Goal: Task Accomplishment & Management: Complete application form

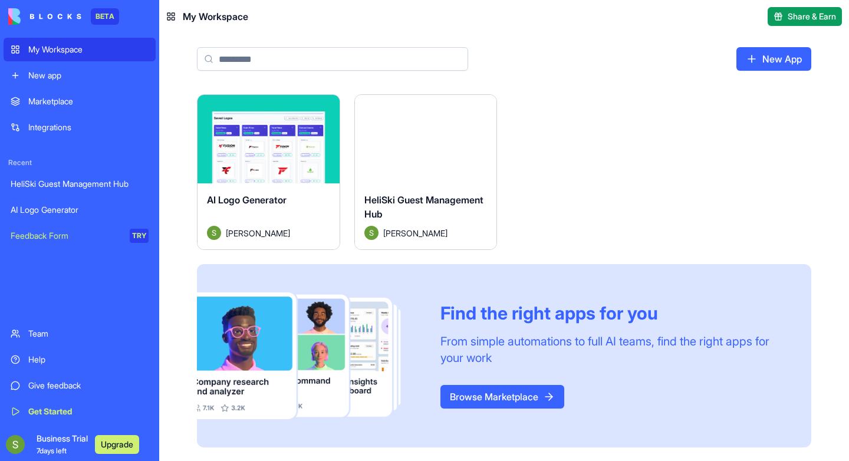
click at [361, 57] on input at bounding box center [332, 59] width 271 height 24
click at [89, 47] on div "My Workspace" at bounding box center [88, 50] width 120 height 12
click at [87, 79] on div "New app" at bounding box center [88, 76] width 120 height 12
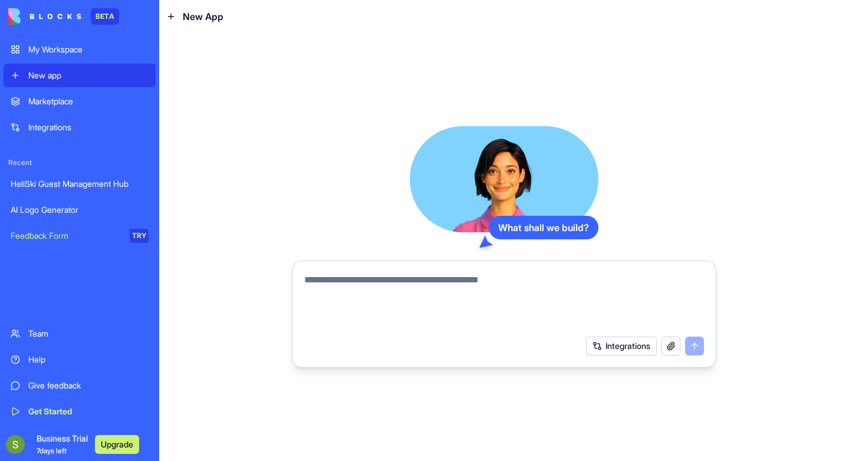
click at [330, 280] on textarea at bounding box center [504, 301] width 400 height 57
type textarea "*"
click at [328, 279] on textarea at bounding box center [504, 301] width 400 height 57
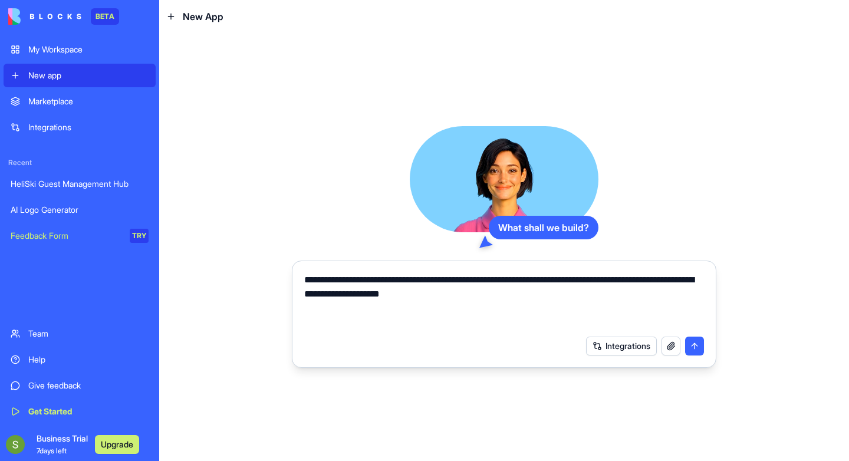
click at [526, 281] on textarea "**********" at bounding box center [504, 301] width 400 height 57
type textarea "**********"
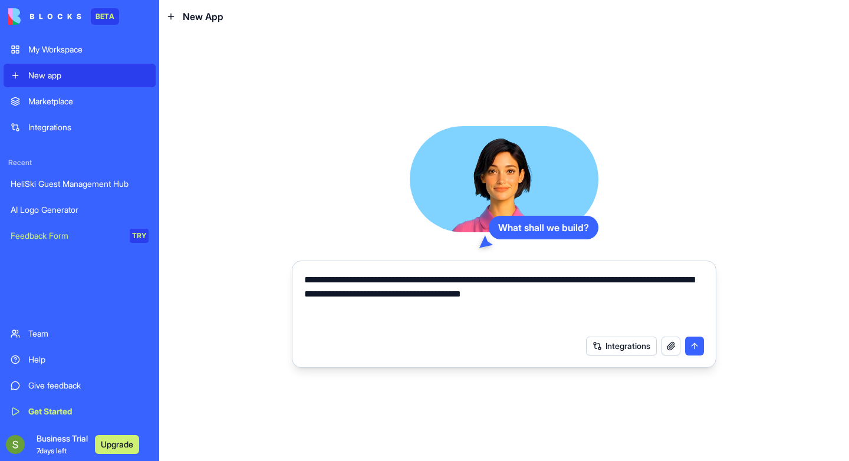
click at [696, 345] on button "submit" at bounding box center [694, 346] width 19 height 19
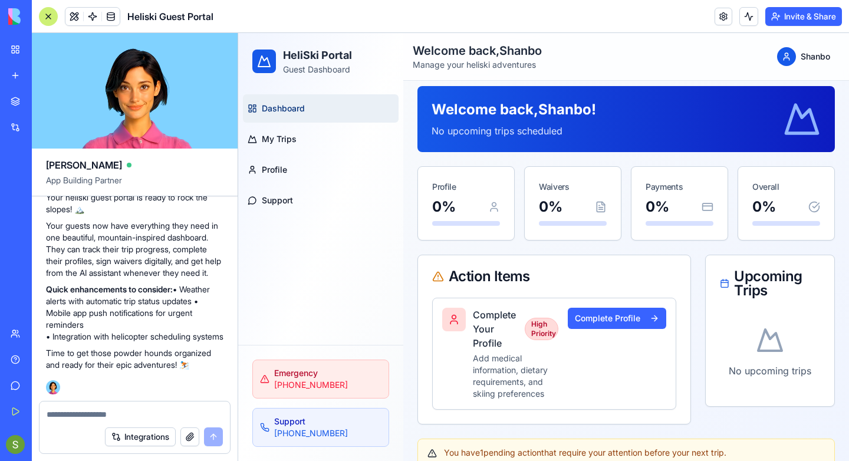
scroll to position [8, 0]
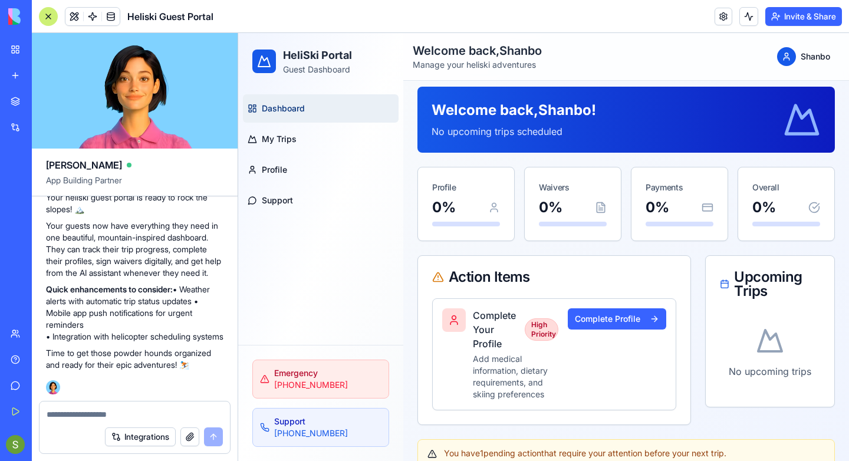
click at [47, 18] on div at bounding box center [48, 16] width 19 height 19
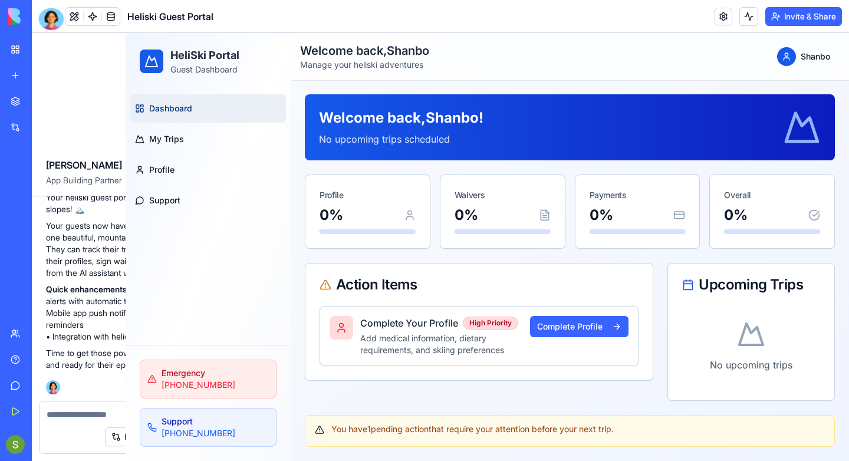
scroll to position [1, 0]
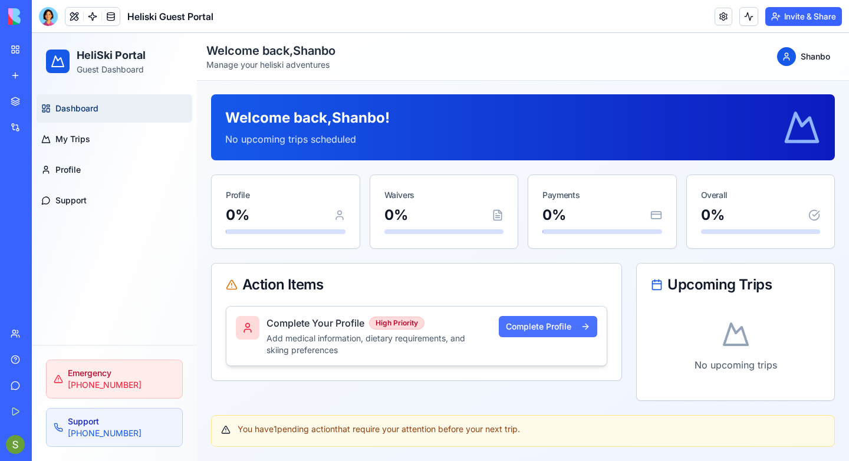
click at [545, 327] on button "Complete Profile" at bounding box center [548, 326] width 98 height 21
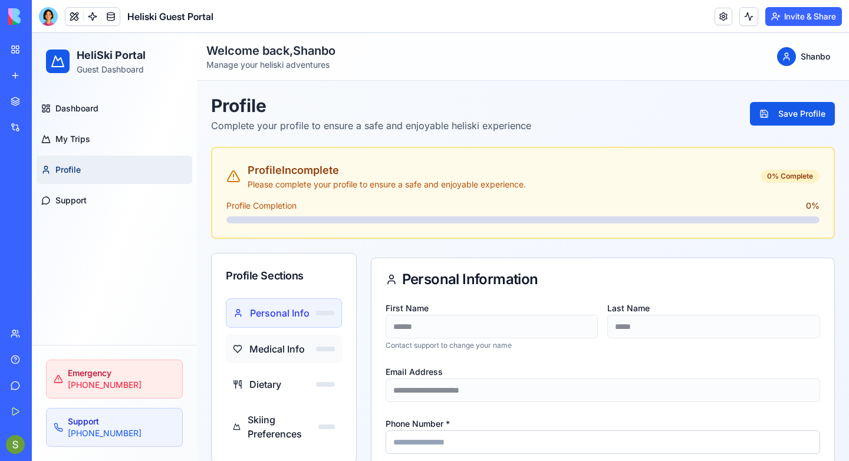
click at [294, 351] on span "Medical Info" at bounding box center [276, 349] width 55 height 14
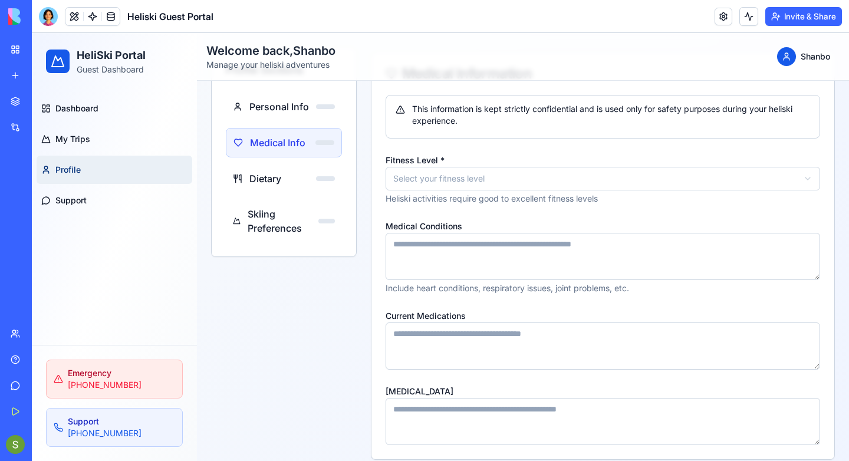
scroll to position [208, 0]
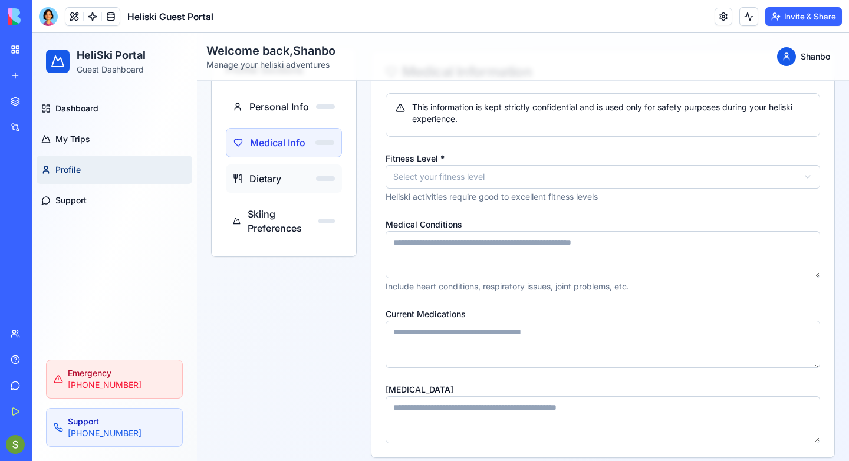
click at [279, 184] on span "Dietary" at bounding box center [265, 179] width 32 height 14
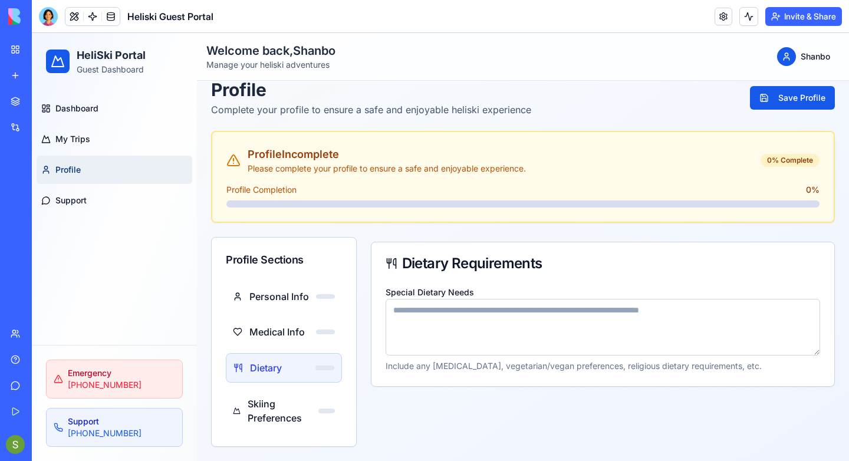
scroll to position [16, 0]
click at [289, 407] on span "Skiing Preferences" at bounding box center [283, 411] width 71 height 28
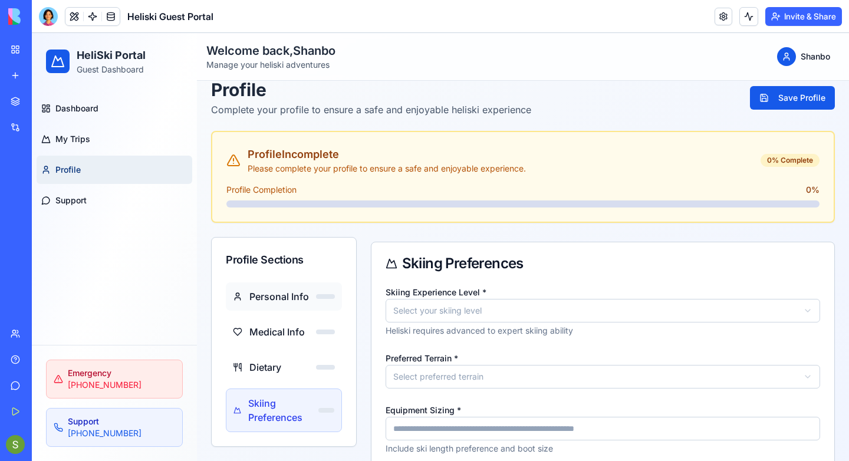
click at [268, 300] on span "Personal Info" at bounding box center [279, 297] width 60 height 14
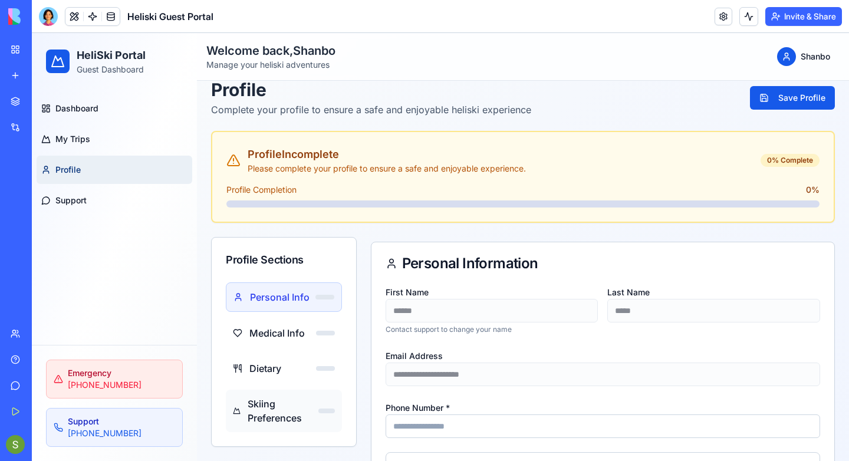
click at [280, 408] on span "Skiing Preferences" at bounding box center [283, 411] width 71 height 28
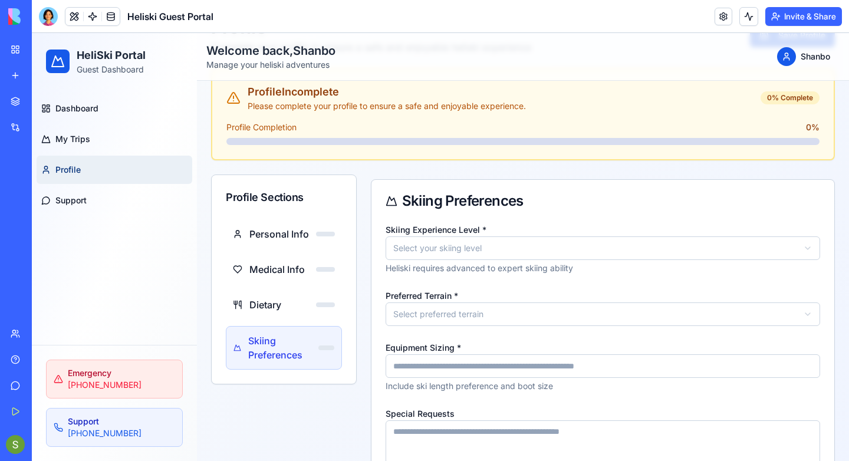
scroll to position [114, 0]
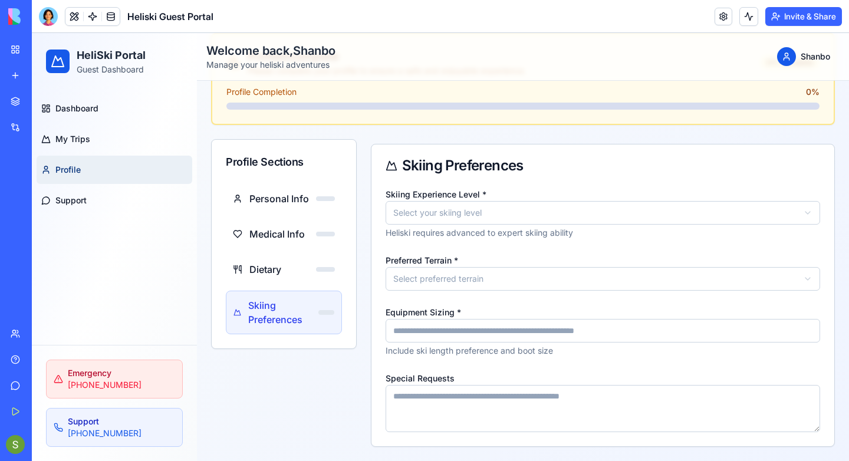
click at [810, 218] on html "HeliSki Portal Guest Dashboard Dashboard My Trips Profile Support Emergency [PH…" at bounding box center [440, 190] width 817 height 542
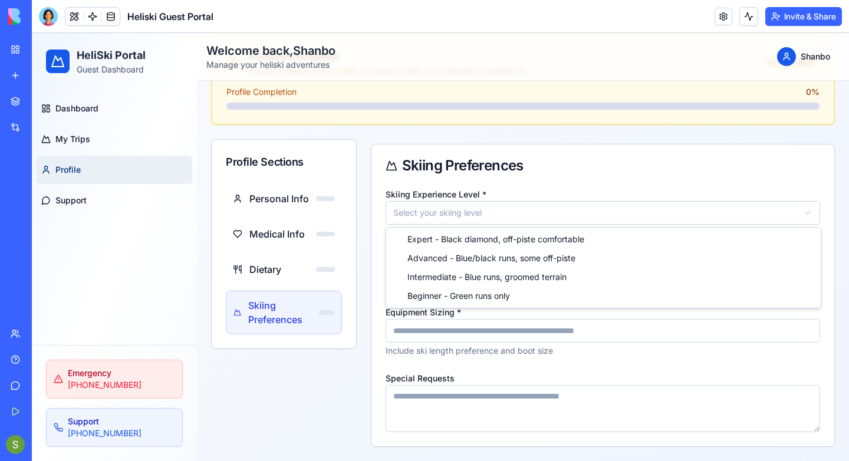
click at [753, 182] on html "HeliSki Portal Guest Dashboard Dashboard My Trips Profile Support Emergency [PH…" at bounding box center [440, 190] width 817 height 542
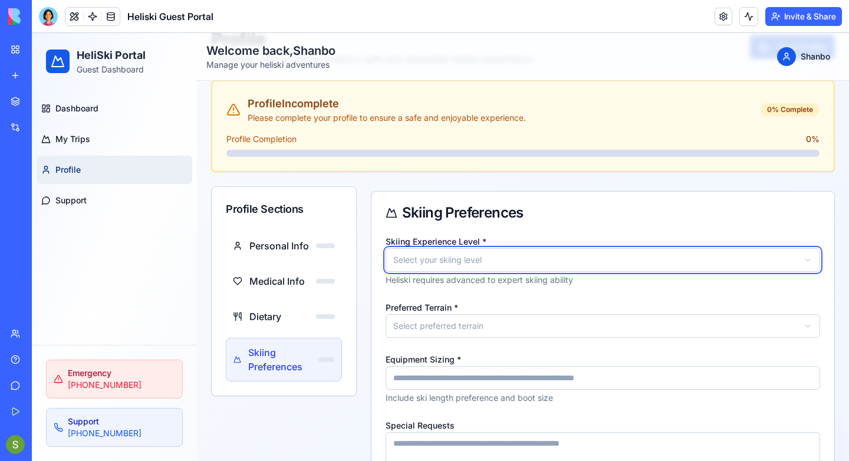
scroll to position [28, 0]
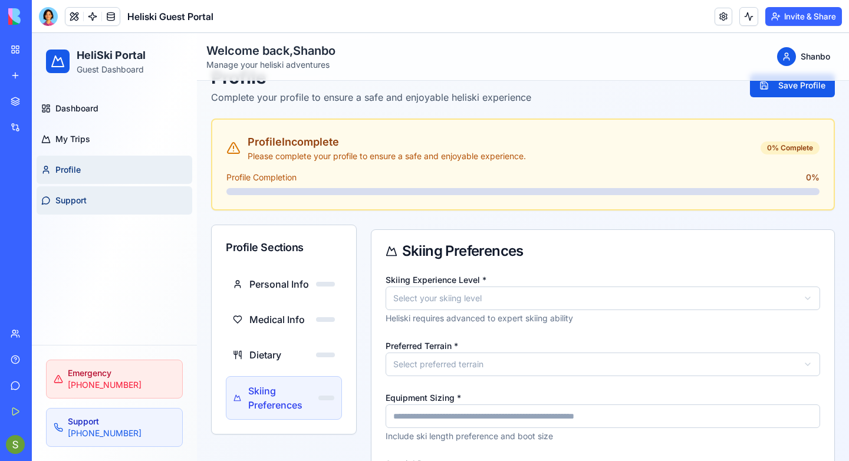
click at [80, 205] on span "Support" at bounding box center [70, 201] width 31 height 12
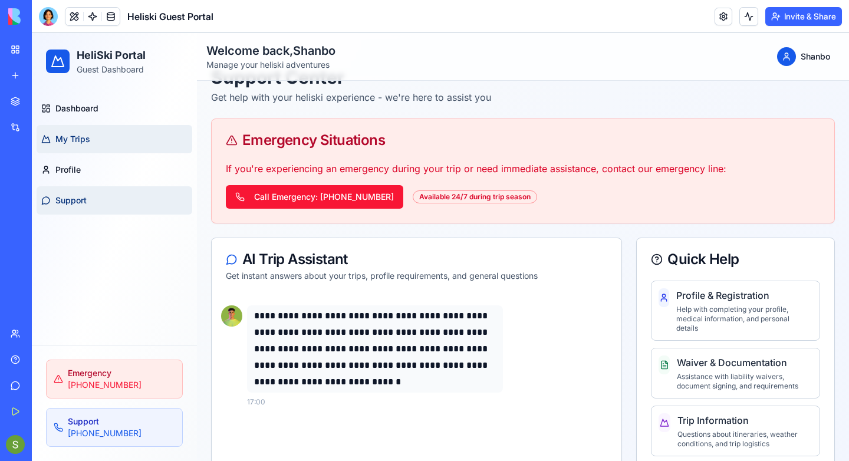
click at [94, 145] on link "My Trips" at bounding box center [115, 139] width 156 height 28
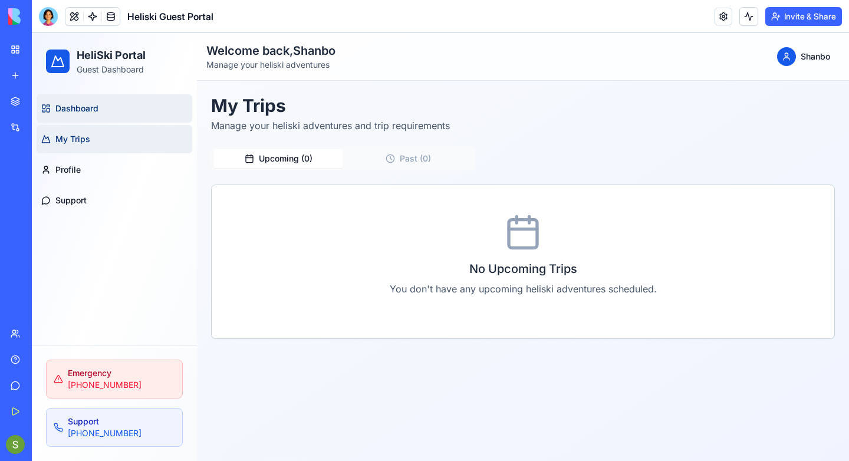
click at [94, 113] on span "Dashboard" at bounding box center [76, 109] width 43 height 12
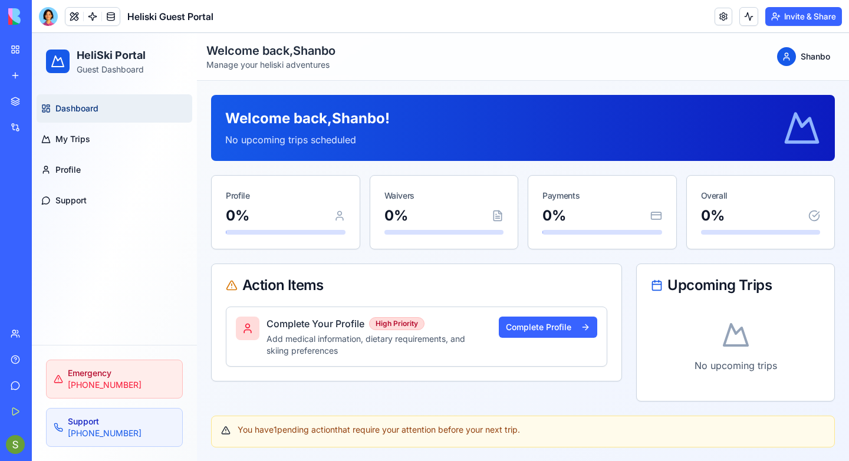
scroll to position [1, 0]
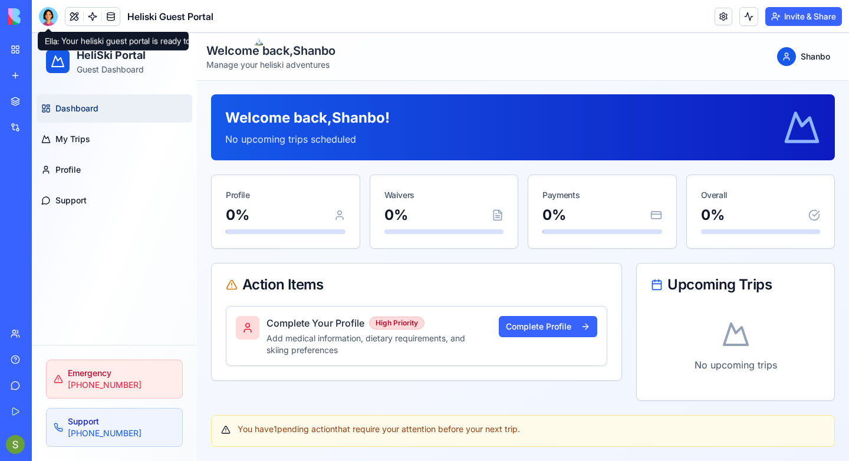
click at [50, 16] on div at bounding box center [48, 16] width 19 height 19
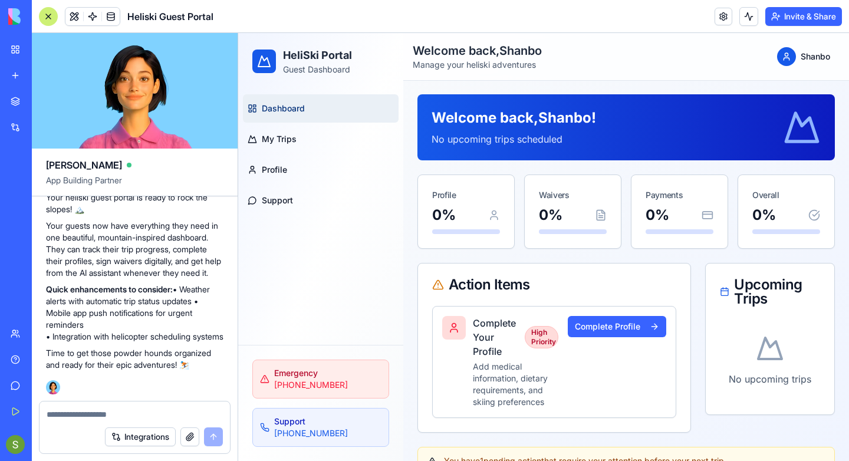
scroll to position [488, 0]
